Goal: Information Seeking & Learning: Understand process/instructions

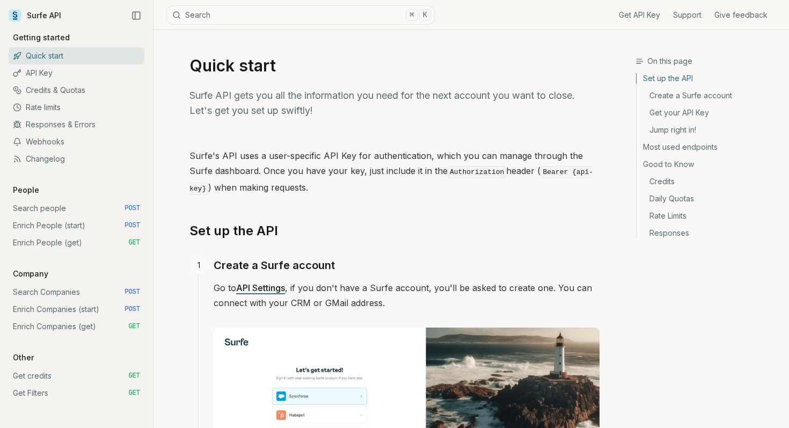
scroll to position [76, 0]
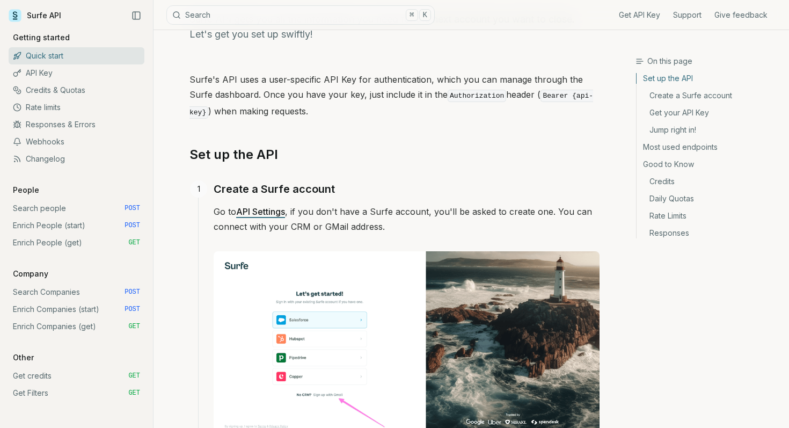
click at [54, 293] on link "Search Companies POST" at bounding box center [77, 292] width 136 height 17
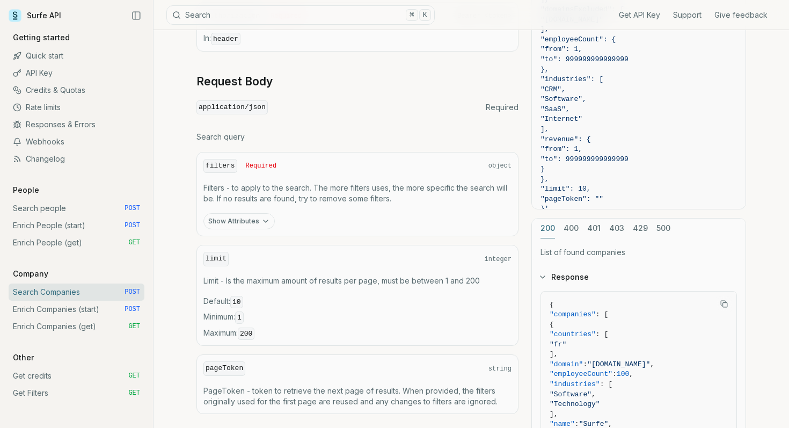
scroll to position [293, 0]
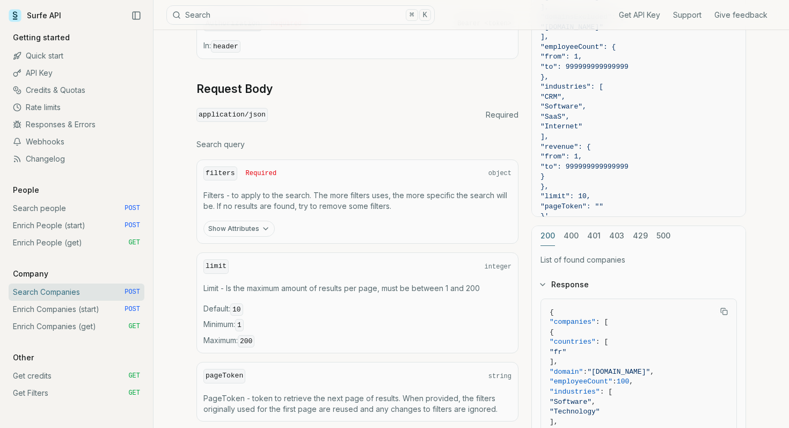
click at [256, 232] on button "Show Attributes" at bounding box center [238, 229] width 71 height 16
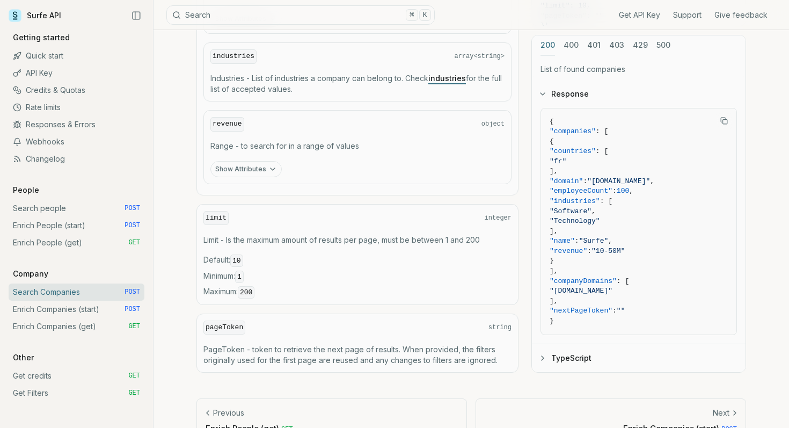
scroll to position [834, 0]
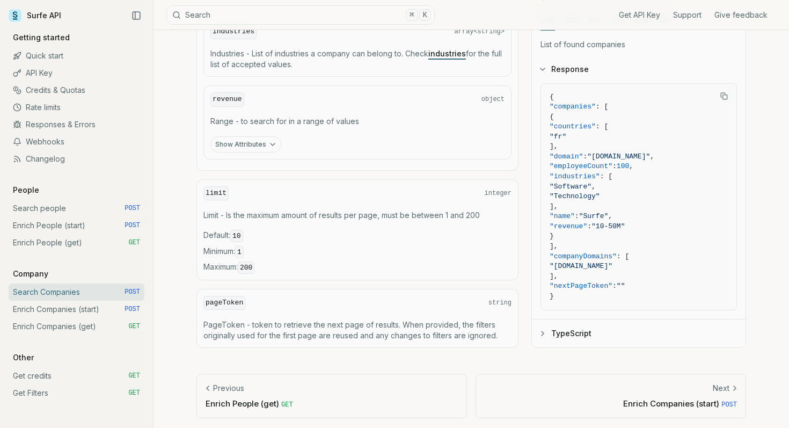
click at [83, 330] on link "Enrich Companies (get) GET" at bounding box center [77, 326] width 136 height 17
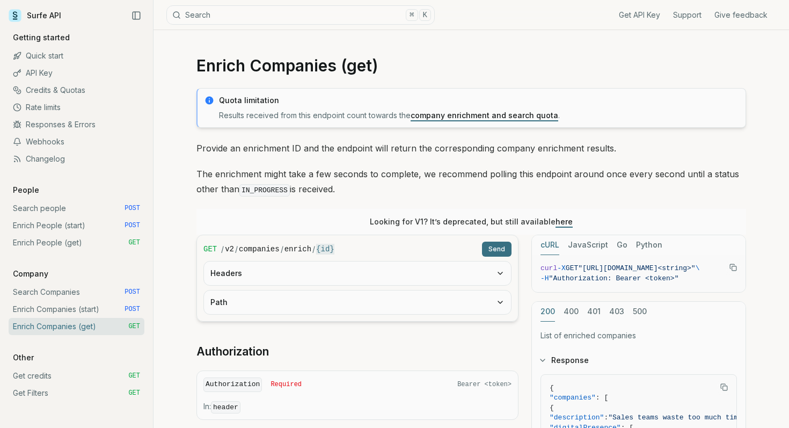
click at [312, 153] on p "Provide an enrichment ID and the endpoint will return the corresponding company…" at bounding box center [472, 148] width 550 height 15
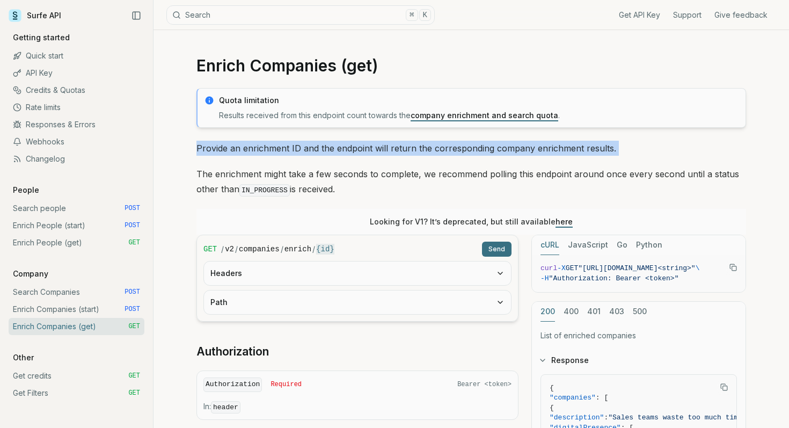
click at [312, 153] on p "Provide an enrichment ID and the endpoint will return the corresponding company…" at bounding box center [472, 148] width 550 height 15
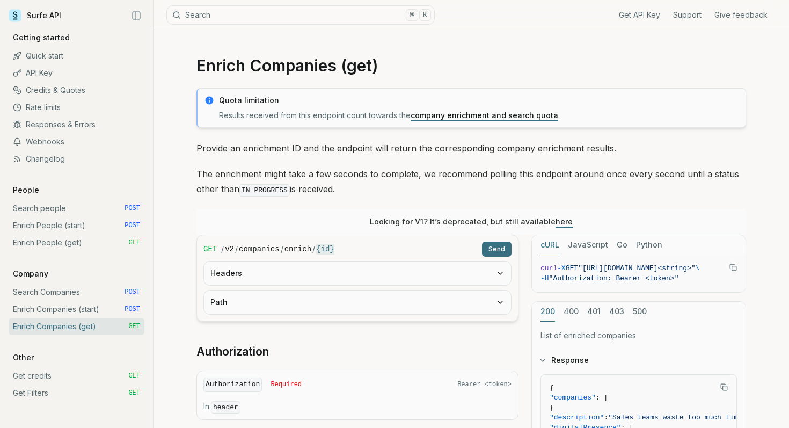
click at [335, 171] on p "The enrichment might take a few seconds to complete, we recommend polling this …" at bounding box center [472, 182] width 550 height 32
